Goal: Task Accomplishment & Management: Use online tool/utility

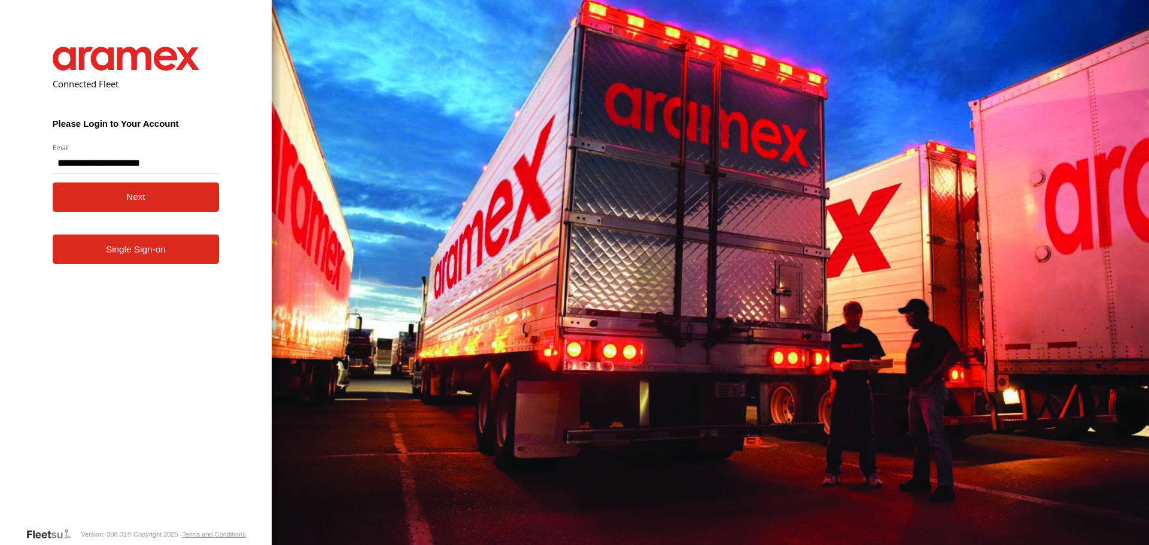
type input "**********"
click at [110, 208] on button "Next" at bounding box center [136, 197] width 167 height 29
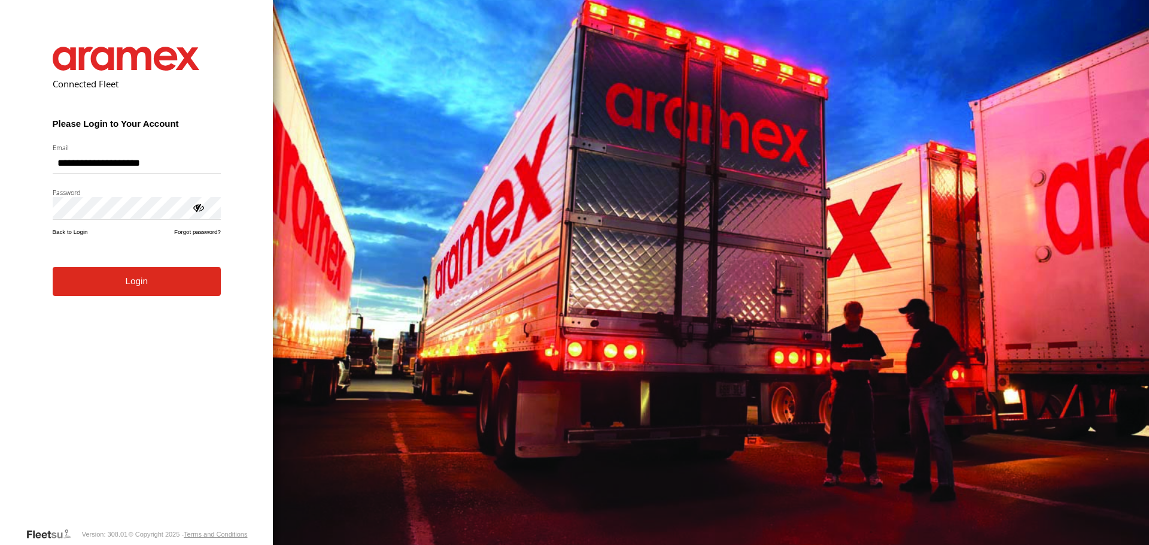
click at [113, 302] on form "**********" at bounding box center [137, 278] width 204 height 499
click at [110, 283] on button "Login" at bounding box center [137, 281] width 168 height 29
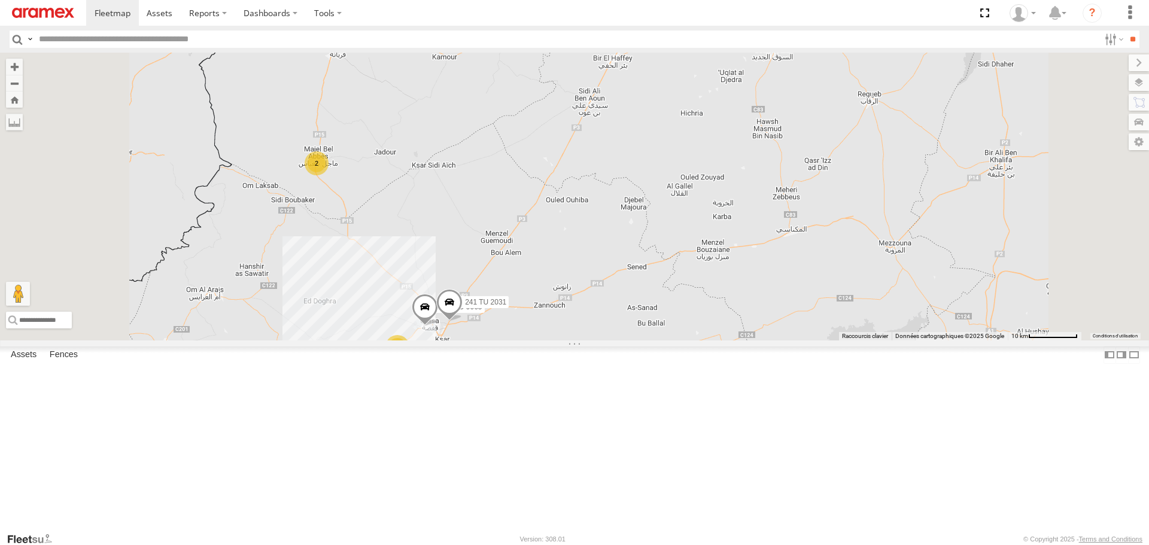
drag, startPoint x: 515, startPoint y: 427, endPoint x: 566, endPoint y: 320, distance: 118.4
click at [566, 322] on div "245 TU 4334 2 245 TU 9065 2 241 TU 2031" at bounding box center [574, 196] width 1149 height 287
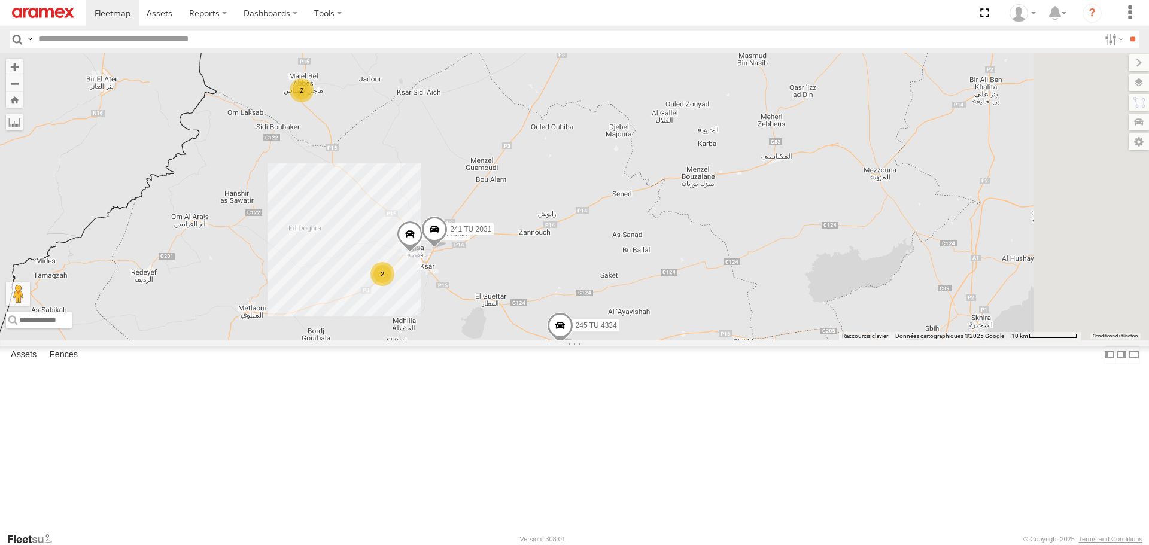
drag, startPoint x: 612, startPoint y: 256, endPoint x: 557, endPoint y: 287, distance: 63.3
click at [557, 287] on div "245 TU 4334 2 245 TU 9065 2 241 TU 2031" at bounding box center [574, 196] width 1149 height 287
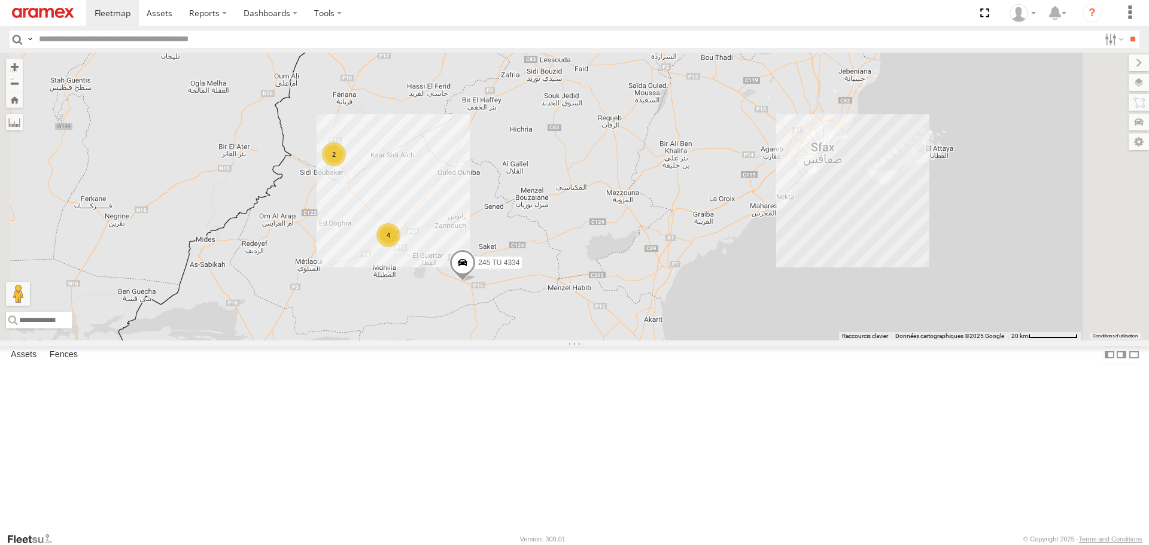
drag, startPoint x: 606, startPoint y: 261, endPoint x: 585, endPoint y: 312, distance: 54.8
click at [585, 312] on div "245 TU 4334 2 4" at bounding box center [574, 196] width 1149 height 287
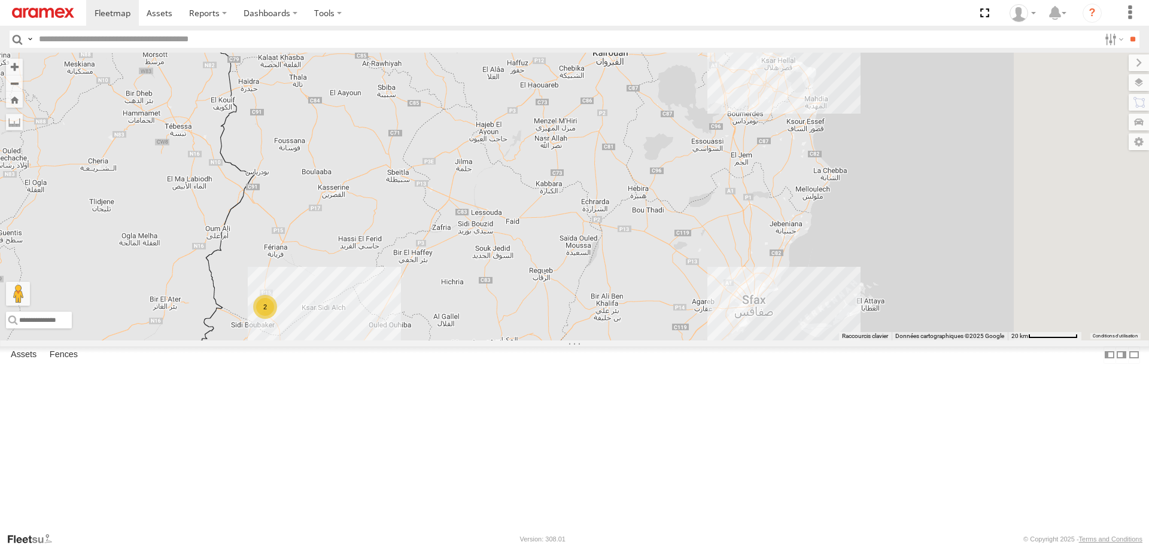
drag, startPoint x: 730, startPoint y: 271, endPoint x: 672, endPoint y: 375, distance: 119.2
click at [672, 340] on div "245 TU 4334 2 4" at bounding box center [574, 196] width 1149 height 287
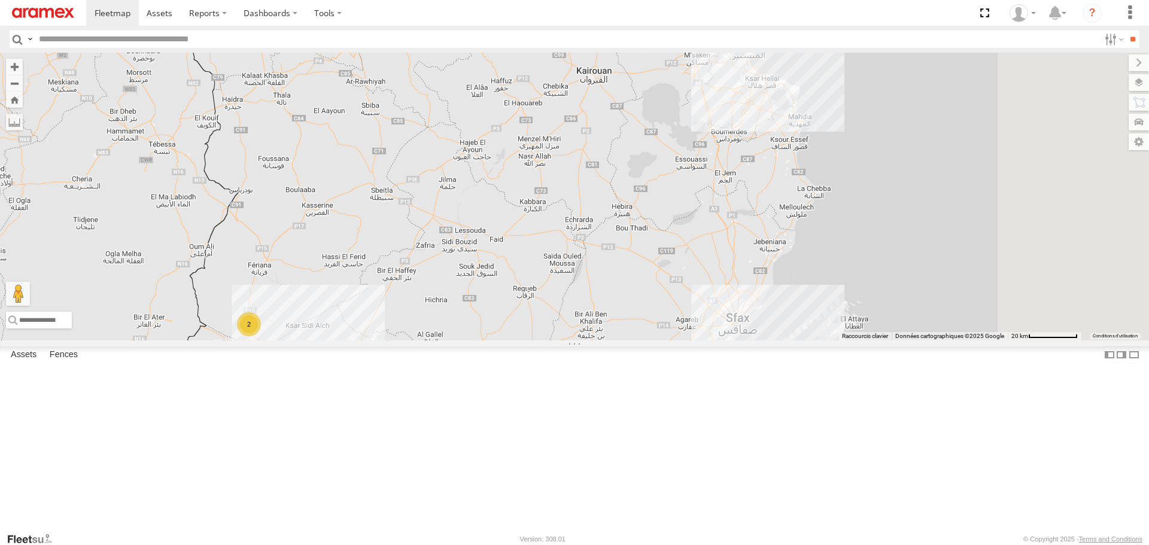
drag, startPoint x: 807, startPoint y: 231, endPoint x: 753, endPoint y: 323, distance: 107.1
click at [753, 323] on div "245 TU 4334 2 4 2" at bounding box center [574, 196] width 1149 height 287
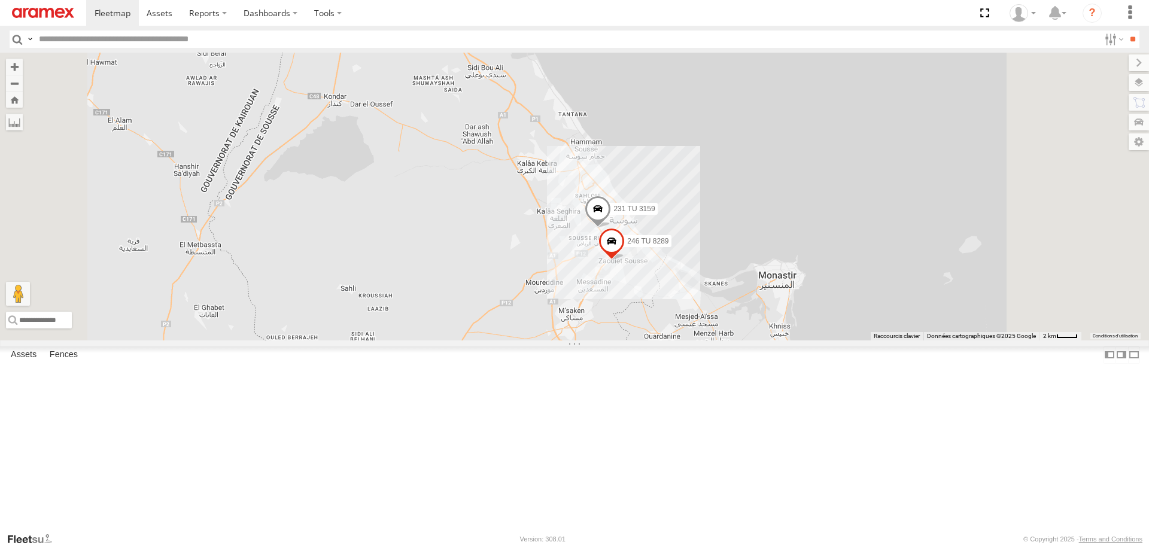
drag, startPoint x: 709, startPoint y: 372, endPoint x: 746, endPoint y: 314, distance: 69.2
click at [746, 314] on div "245 TU 4334 231 TU 3159 246 TU 8289" at bounding box center [574, 196] width 1149 height 287
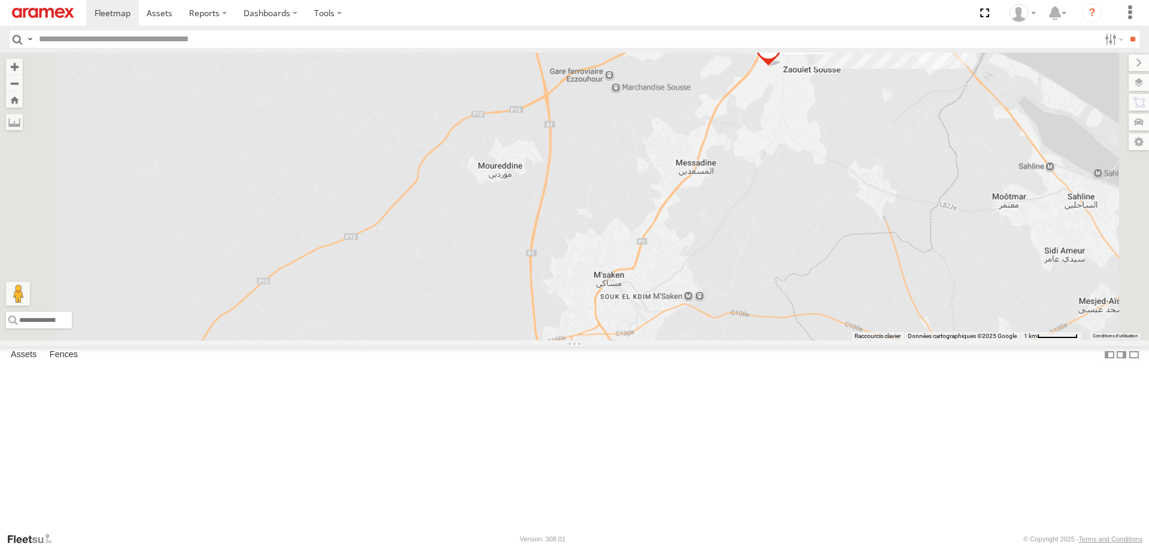
drag, startPoint x: 819, startPoint y: 128, endPoint x: 766, endPoint y: 388, distance: 265.7
click at [766, 340] on div "245 TU 4334 231 TU 3159 246 TU 8289" at bounding box center [574, 196] width 1149 height 287
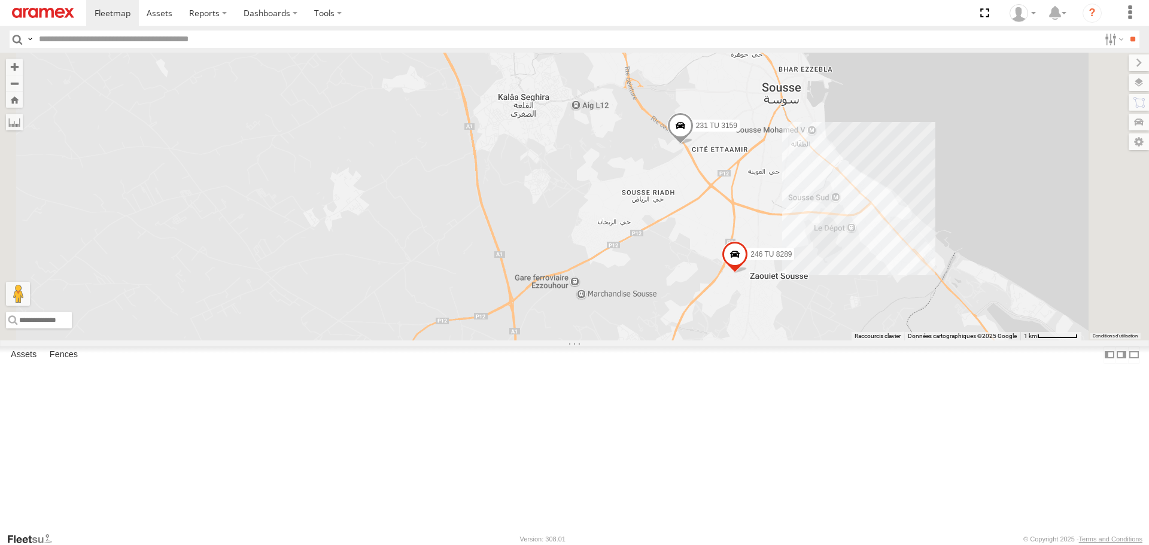
click at [748, 274] on span at bounding box center [735, 258] width 26 height 32
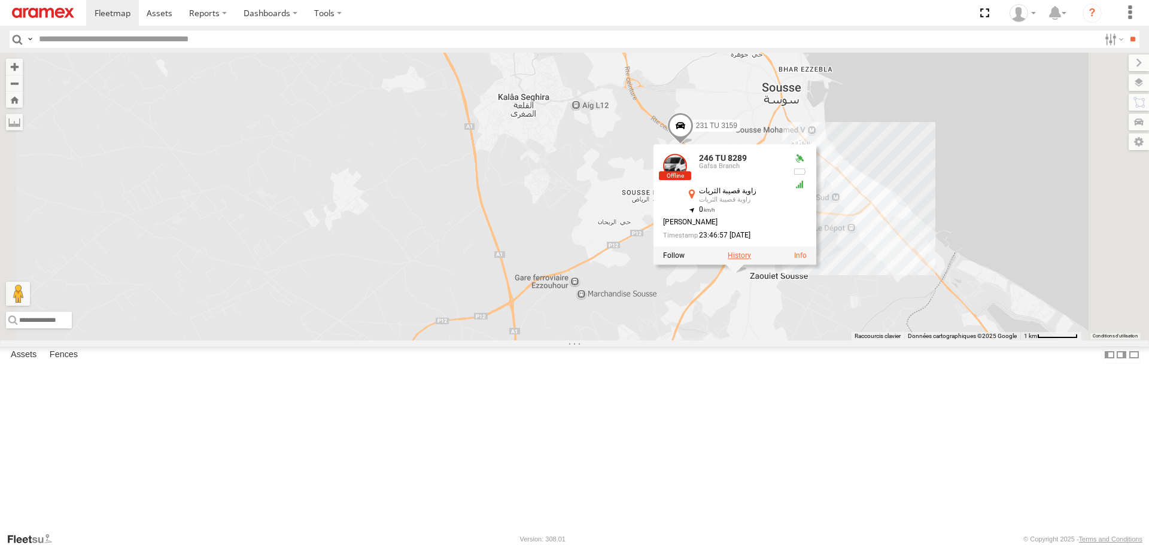
click at [751, 260] on label at bounding box center [739, 256] width 23 height 8
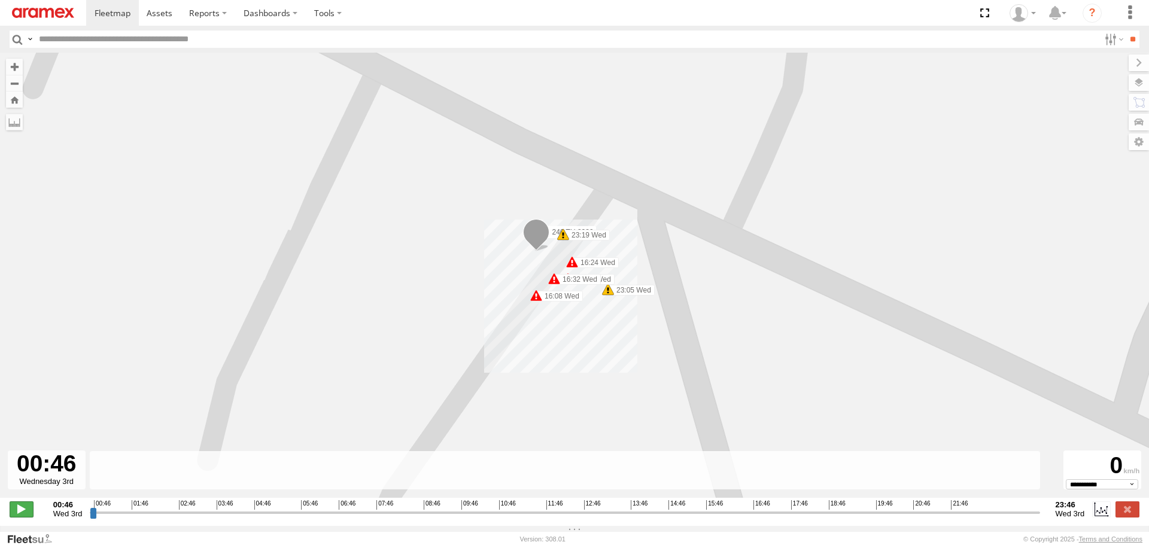
click at [19, 517] on span at bounding box center [22, 510] width 24 height 16
click at [496, 515] on input "range" at bounding box center [565, 512] width 950 height 11
click at [617, 515] on input "range" at bounding box center [565, 512] width 950 height 11
click at [870, 509] on div "00:46 01:46 02:46 03:46 04:46 05:46 06:46 07:46 08:46 09:46 10:46 11:46 12:46 1…" at bounding box center [565, 504] width 942 height 8
click at [876, 517] on input "range" at bounding box center [565, 512] width 950 height 11
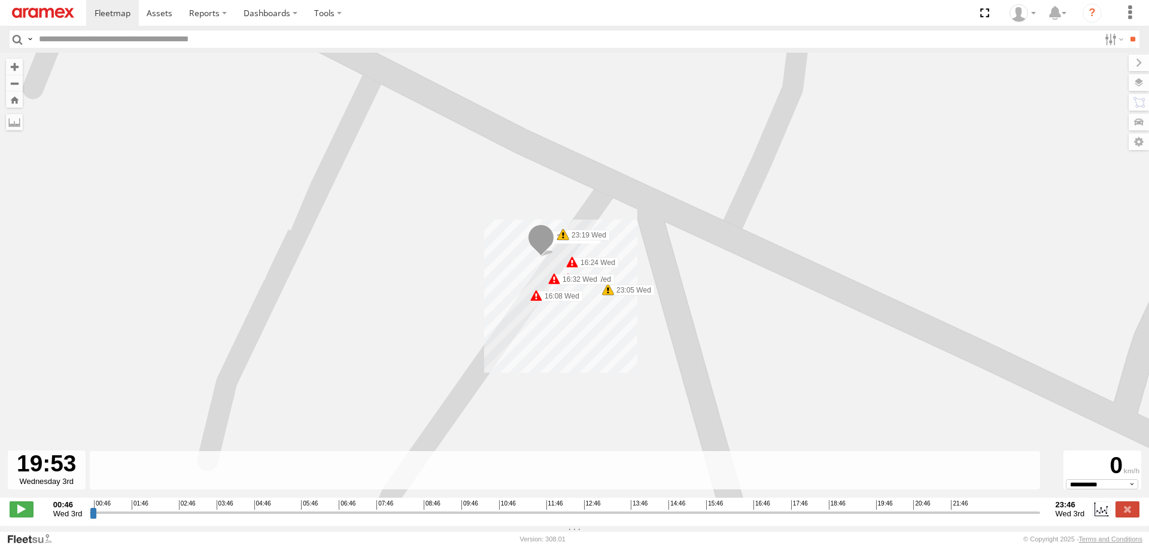
click at [967, 517] on input "range" at bounding box center [565, 512] width 950 height 11
click at [1120, 517] on label at bounding box center [1128, 510] width 24 height 16
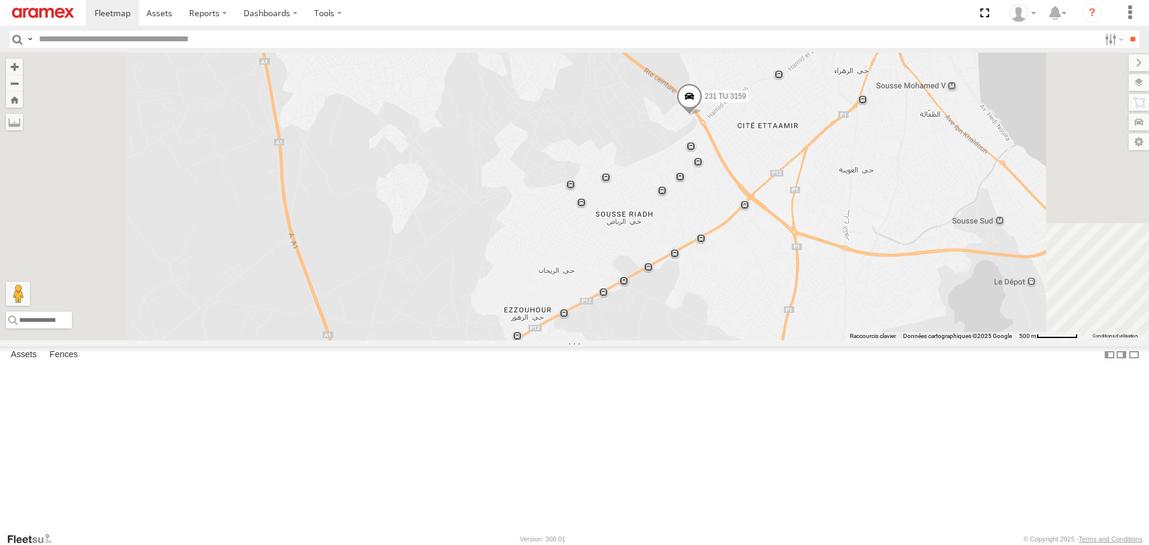
click at [703, 116] on span at bounding box center [689, 99] width 26 height 32
click at [706, 102] on label at bounding box center [693, 97] width 23 height 8
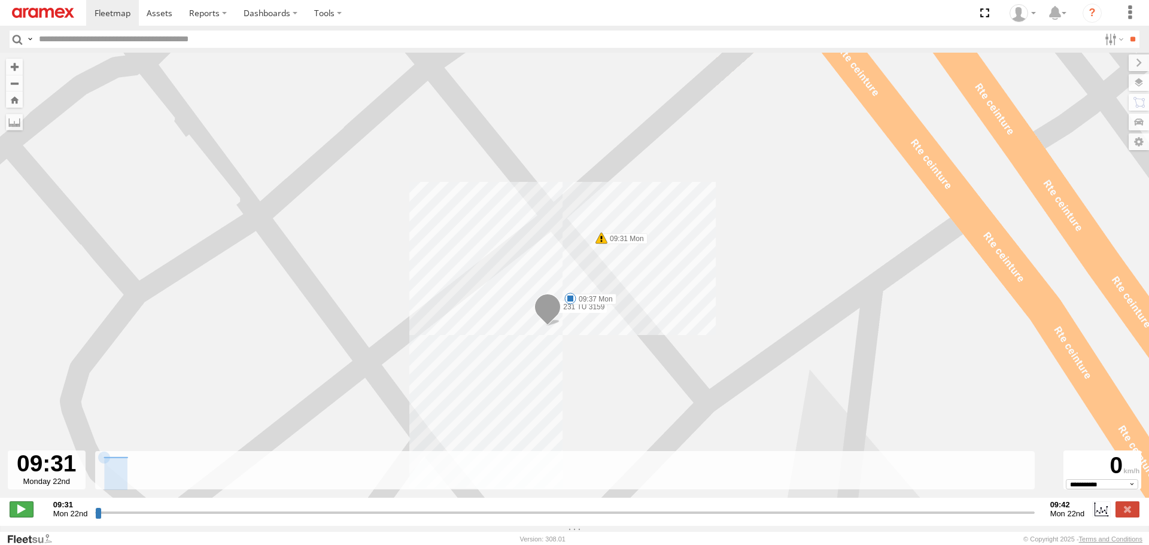
click at [17, 517] on span at bounding box center [22, 510] width 24 height 16
click at [539, 518] on input "range" at bounding box center [564, 512] width 939 height 11
click at [648, 518] on input "range" at bounding box center [564, 512] width 939 height 11
click at [902, 509] on div at bounding box center [564, 504] width 931 height 8
click at [966, 514] on input "range" at bounding box center [564, 512] width 939 height 11
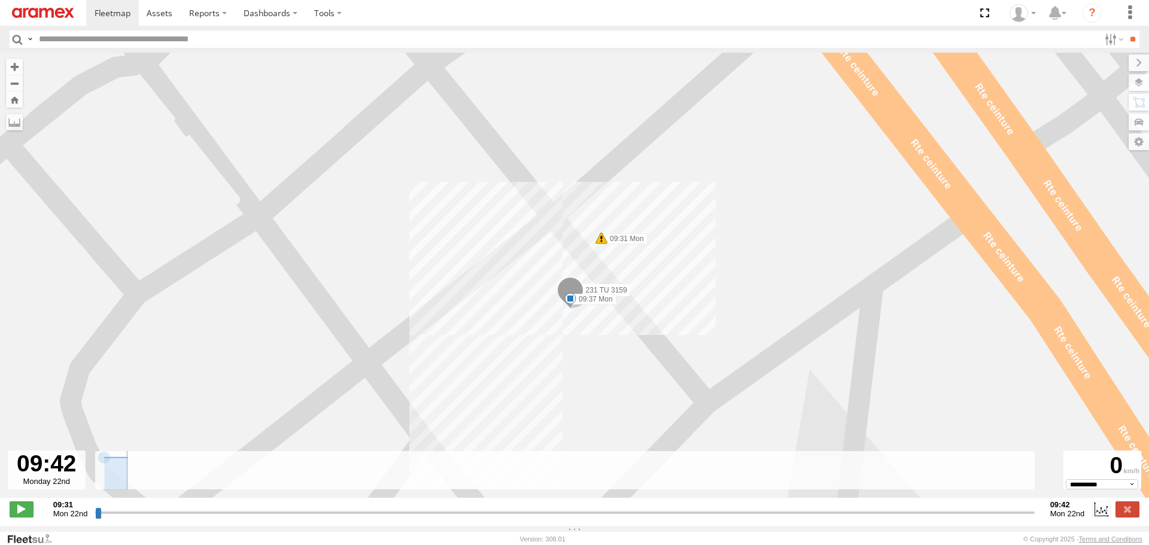
type input "**********"
click at [1128, 517] on label at bounding box center [1128, 510] width 24 height 16
